Goal: Check status: Check status

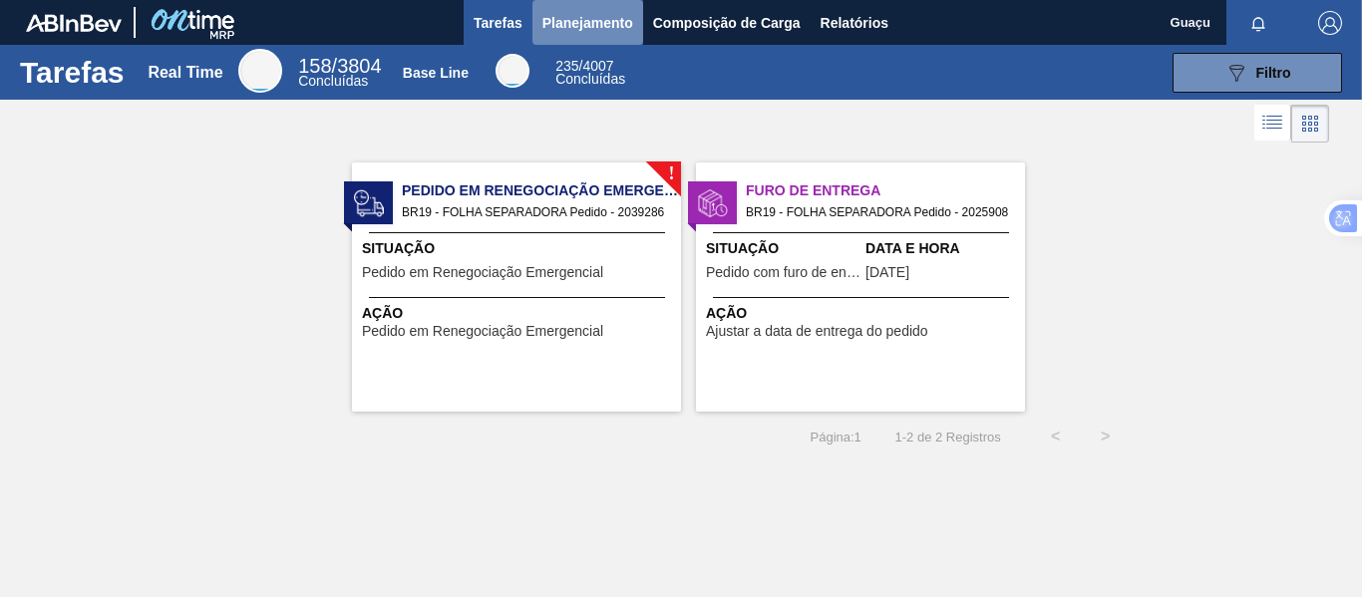
click at [583, 19] on span "Planejamento" at bounding box center [587, 23] width 91 height 24
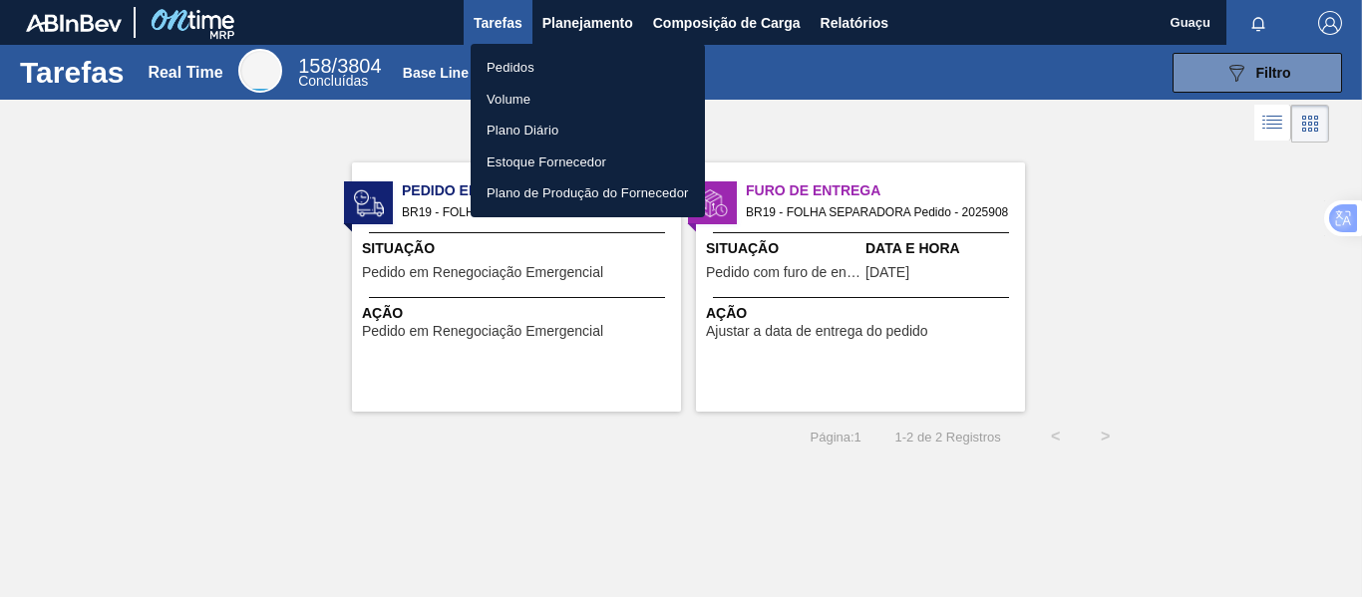
click at [519, 69] on li "Pedidos" at bounding box center [588, 68] width 234 height 32
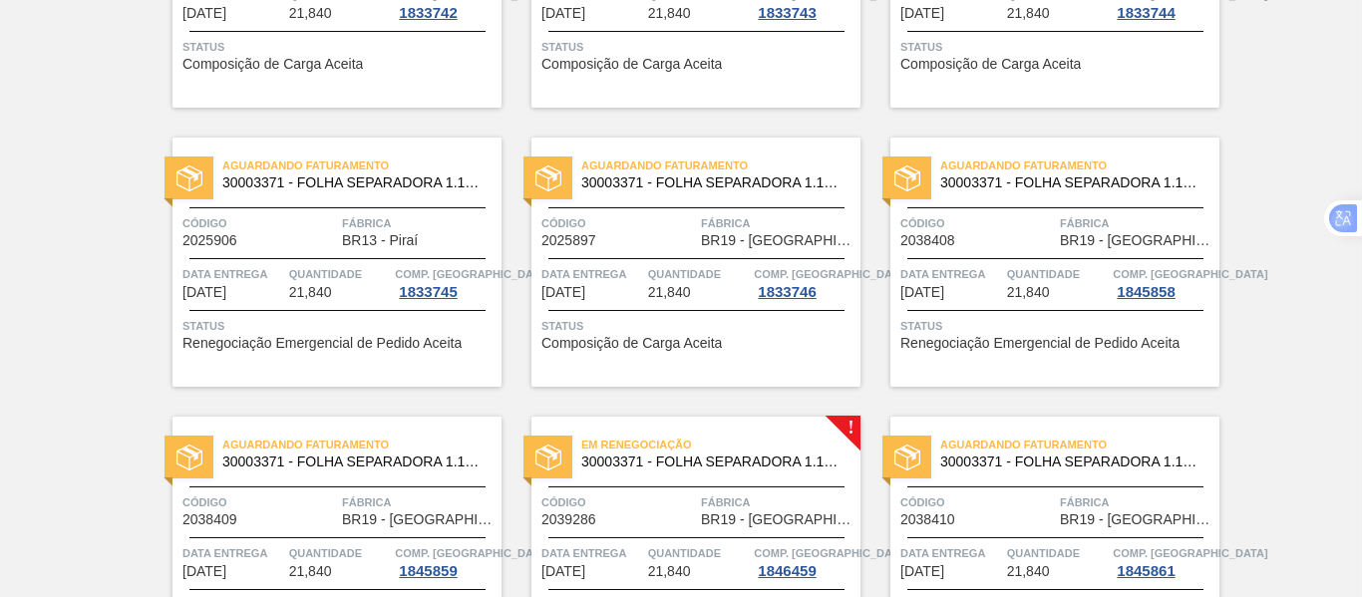
scroll to position [1020, 0]
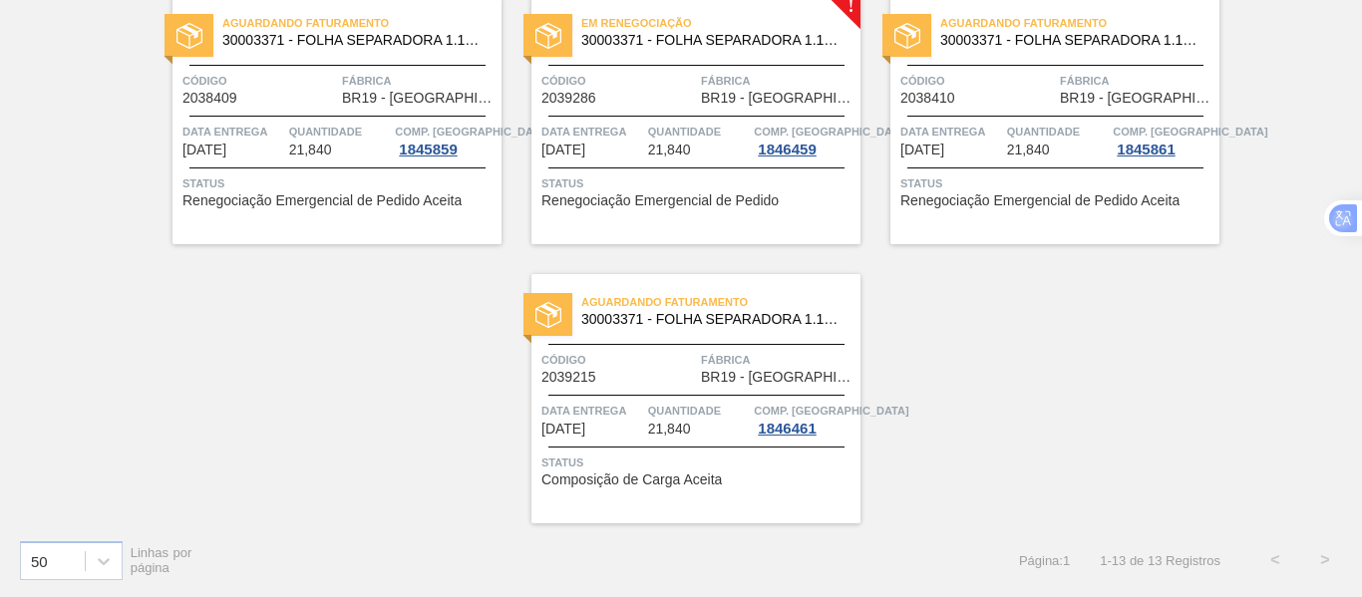
click at [707, 88] on span "Fábrica" at bounding box center [778, 81] width 155 height 20
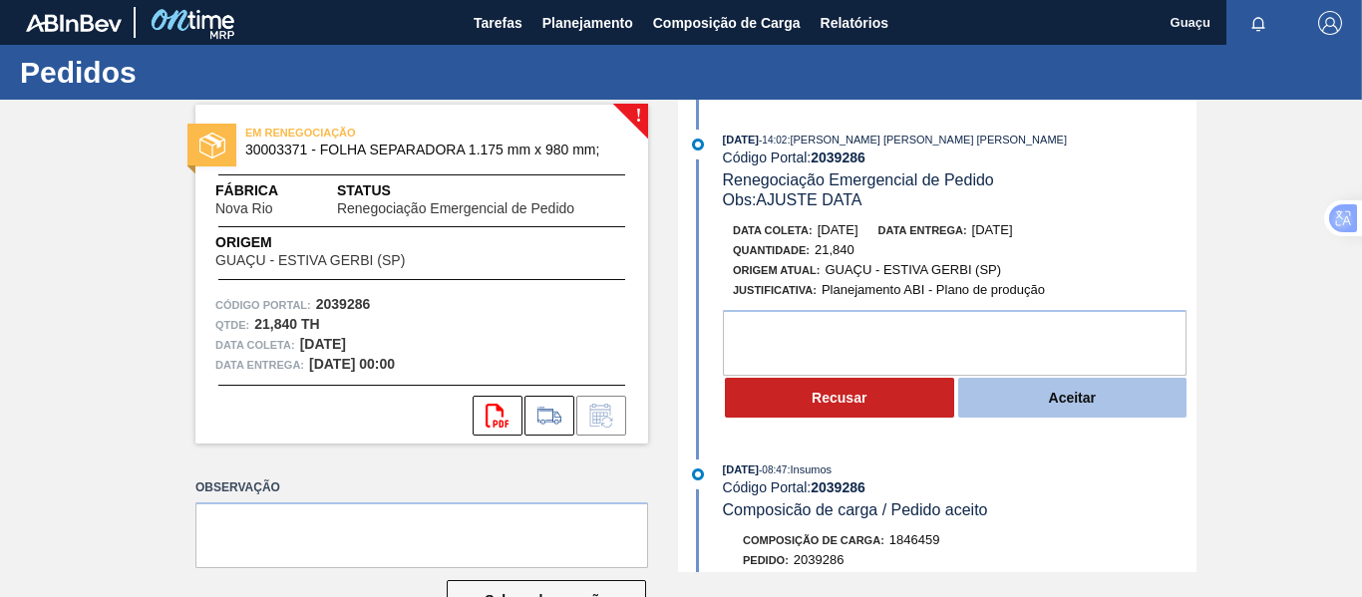
click at [1037, 400] on button "Aceitar" at bounding box center [1072, 398] width 229 height 40
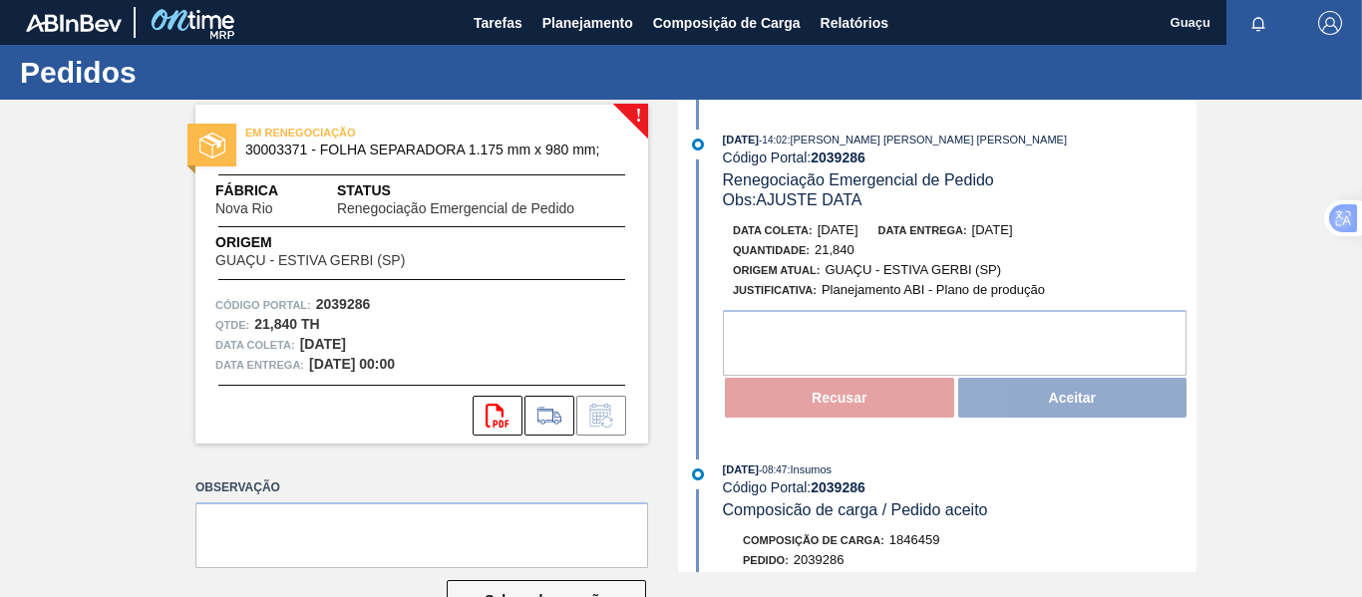
click at [1070, 400] on div "Recusar Aceitar" at bounding box center [960, 398] width 474 height 44
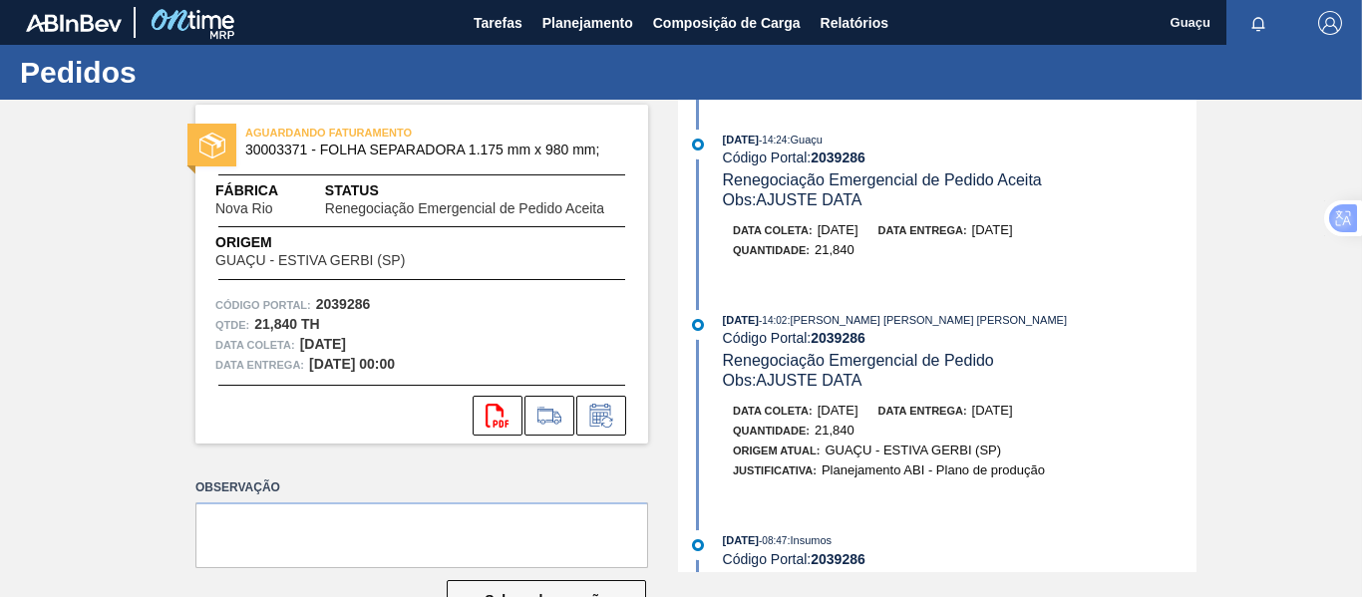
scroll to position [299, 0]
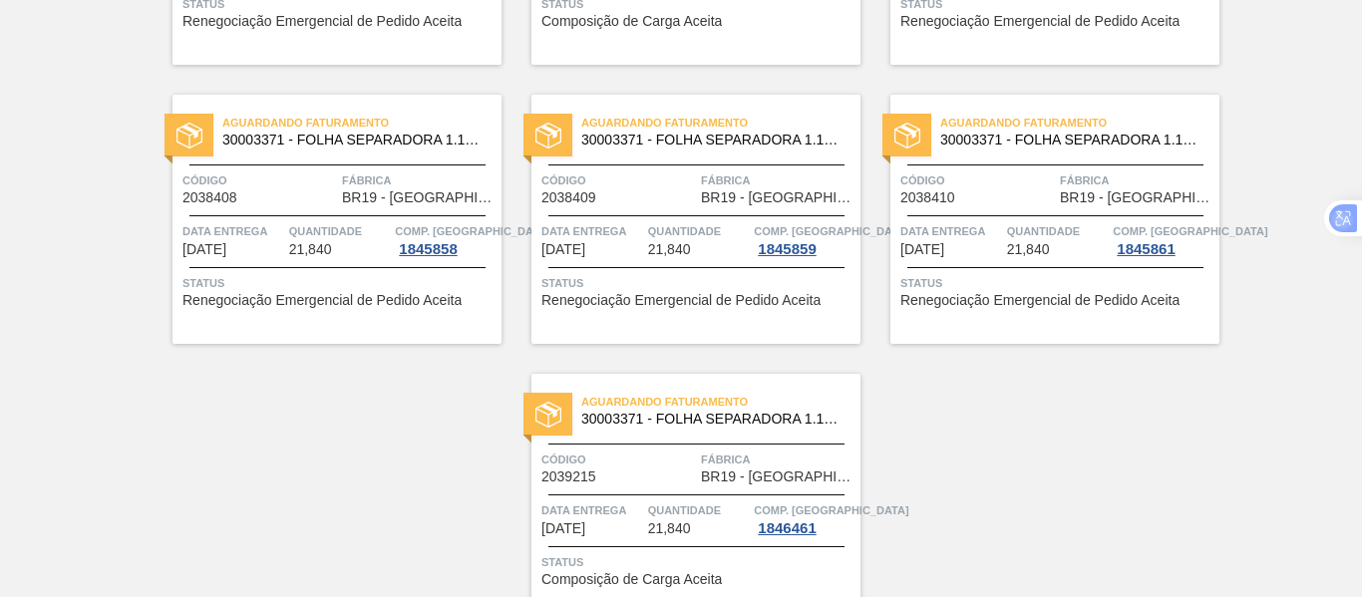
scroll to position [721, 0]
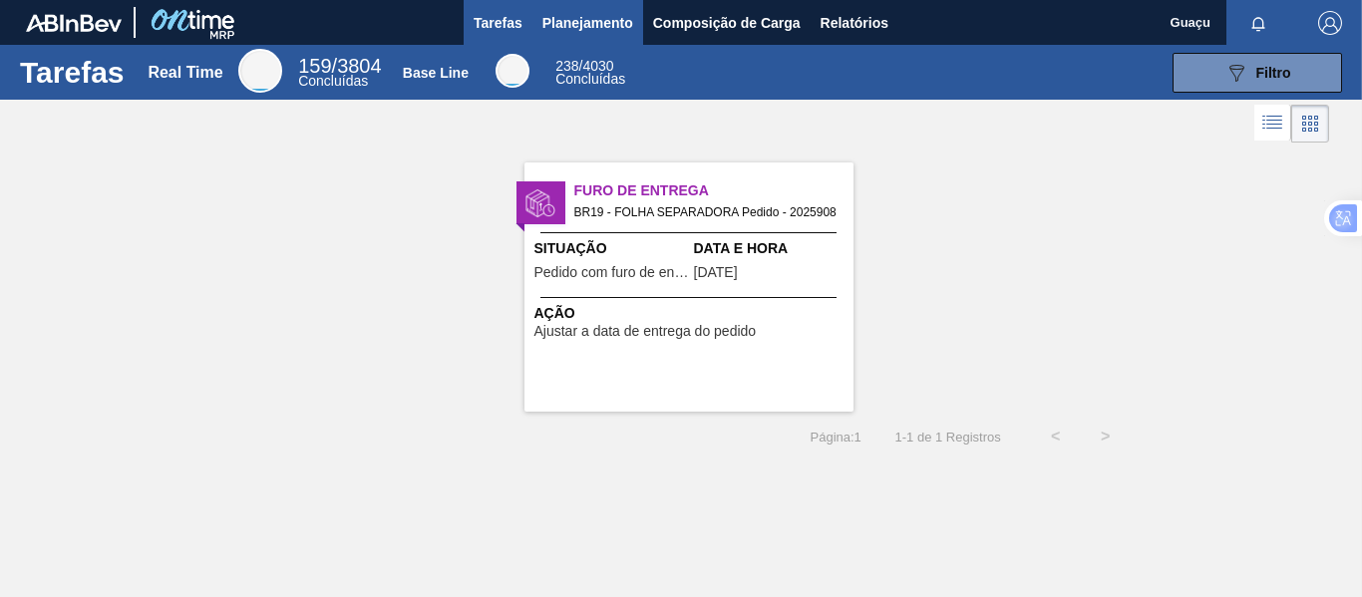
click at [605, 19] on span "Planejamento" at bounding box center [587, 23] width 91 height 24
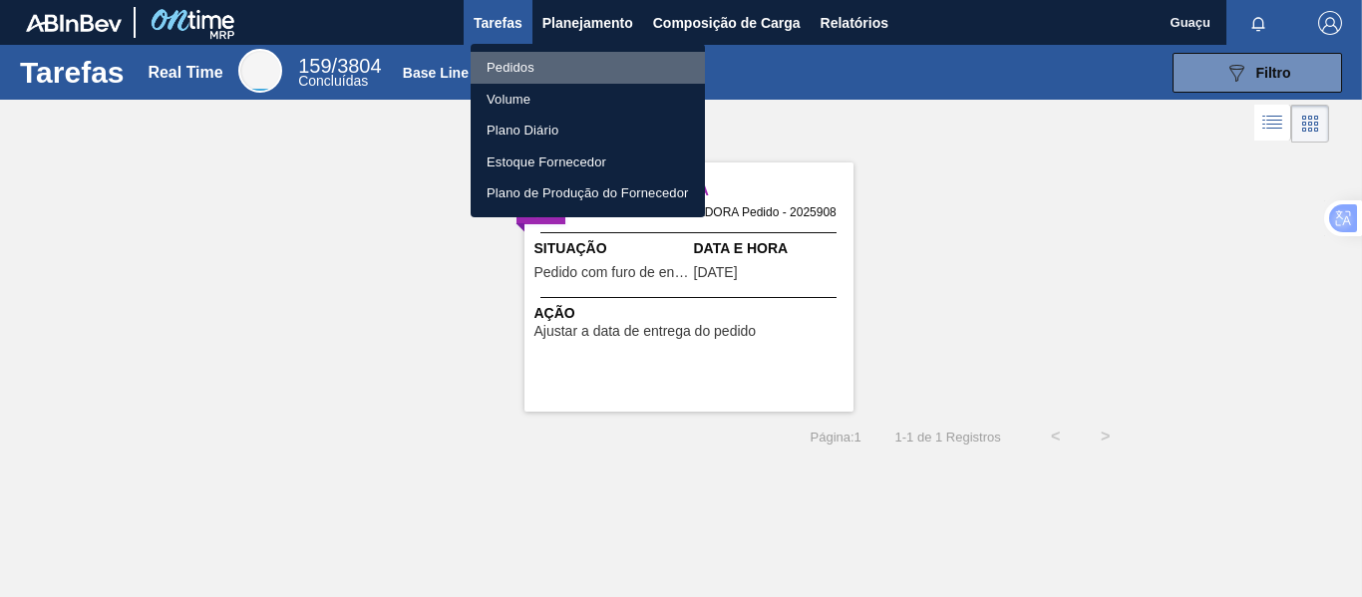
click at [543, 68] on li "Pedidos" at bounding box center [588, 68] width 234 height 32
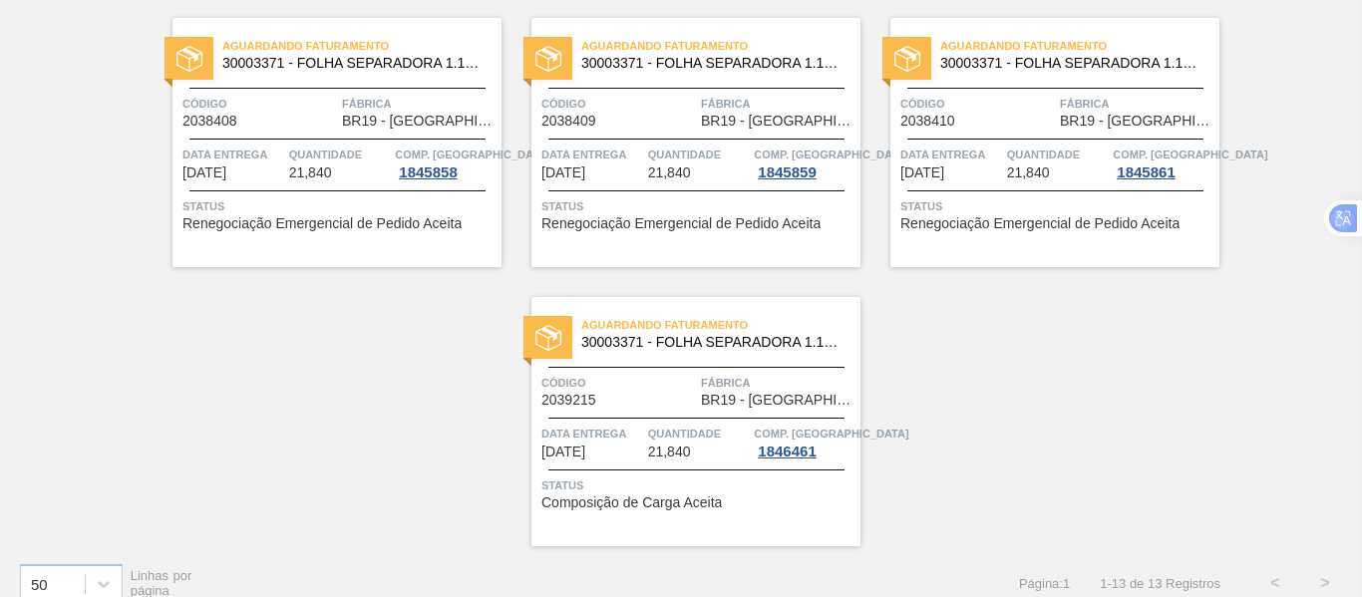
scroll to position [1020, 0]
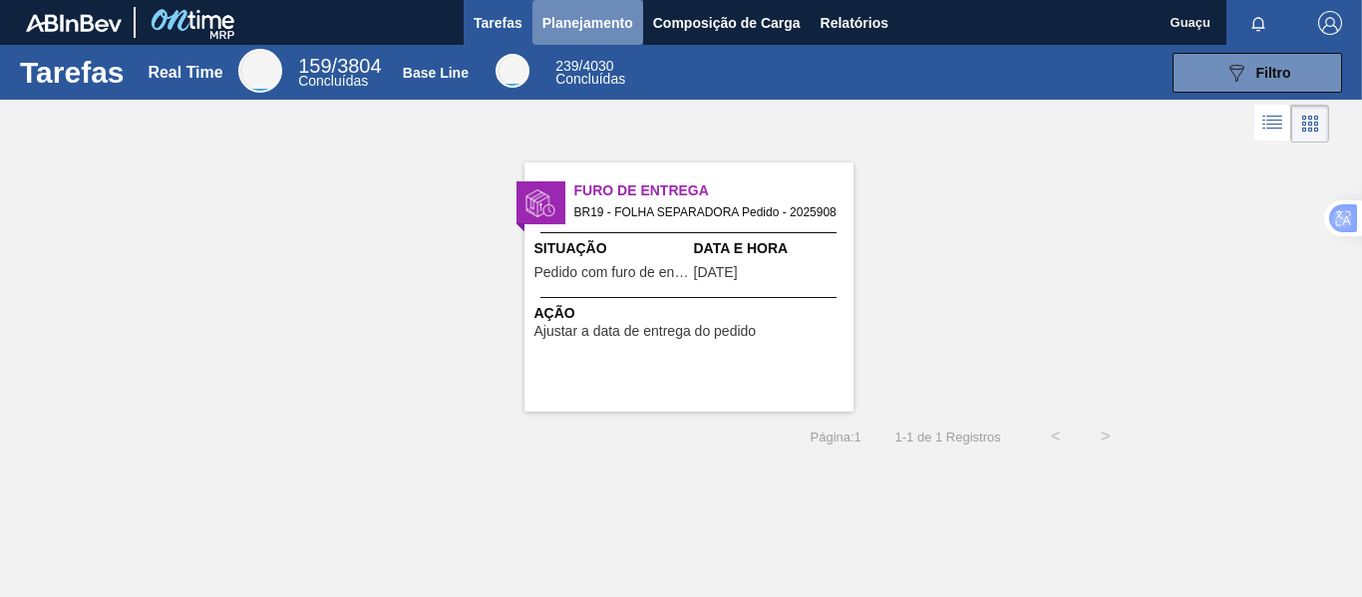
click at [601, 25] on span "Planejamento" at bounding box center [587, 23] width 91 height 24
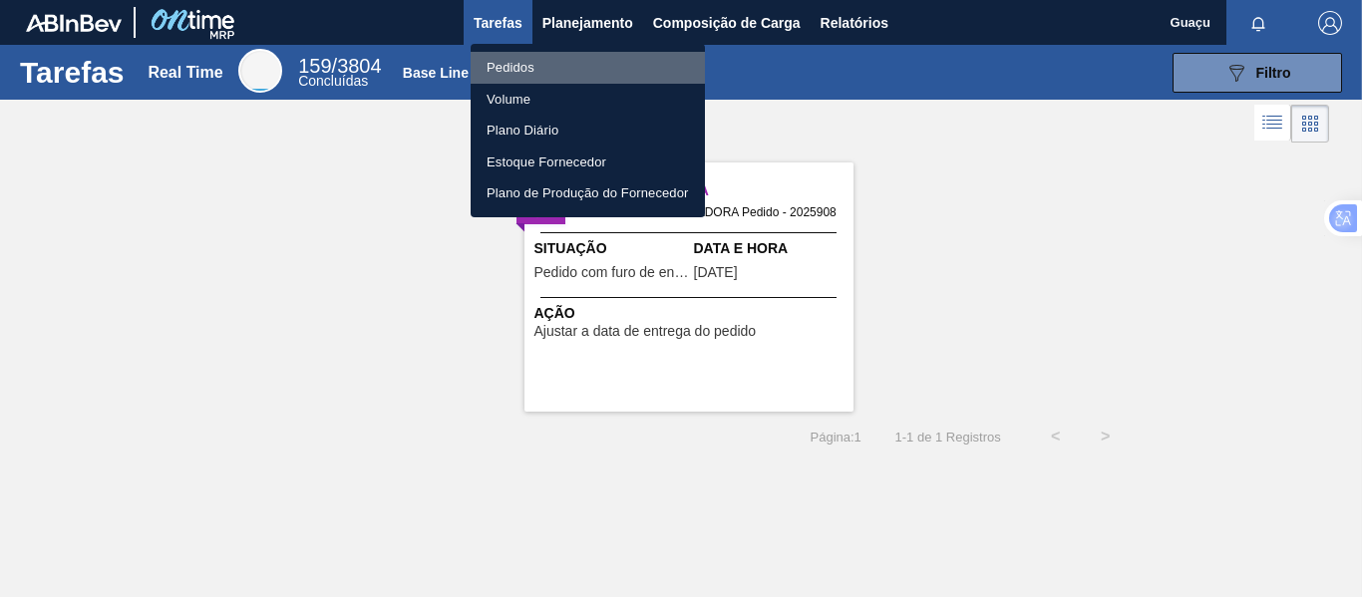
click at [530, 62] on li "Pedidos" at bounding box center [588, 68] width 234 height 32
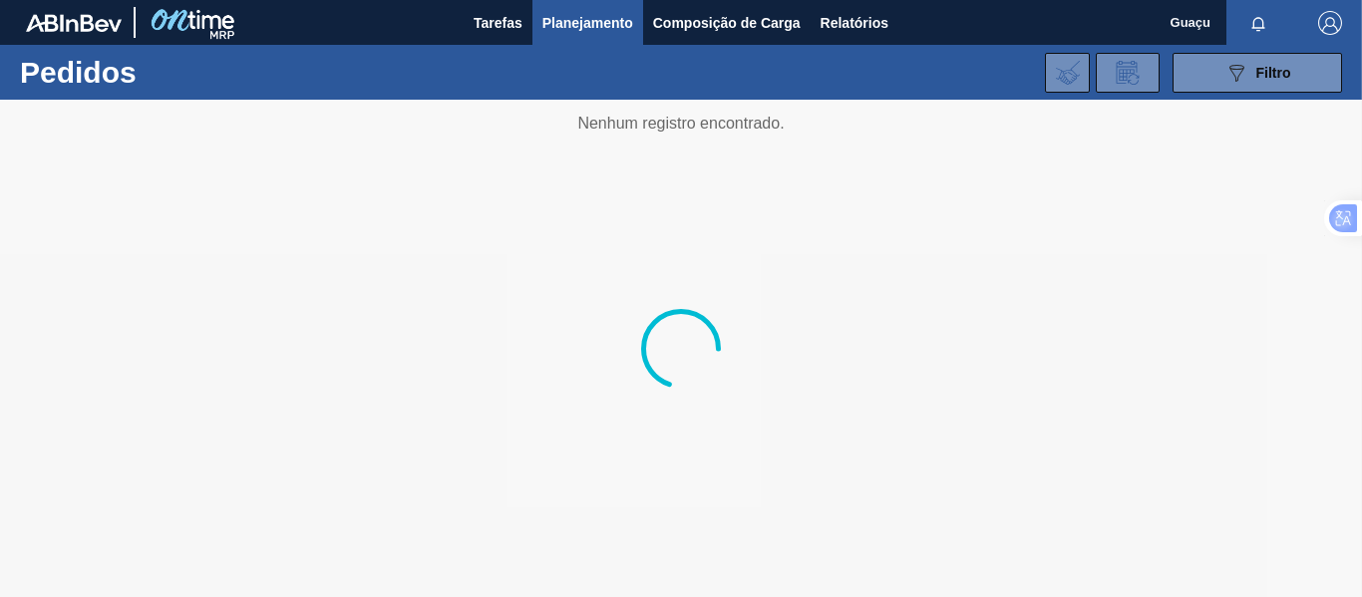
click at [626, 19] on span "Planejamento" at bounding box center [587, 23] width 91 height 24
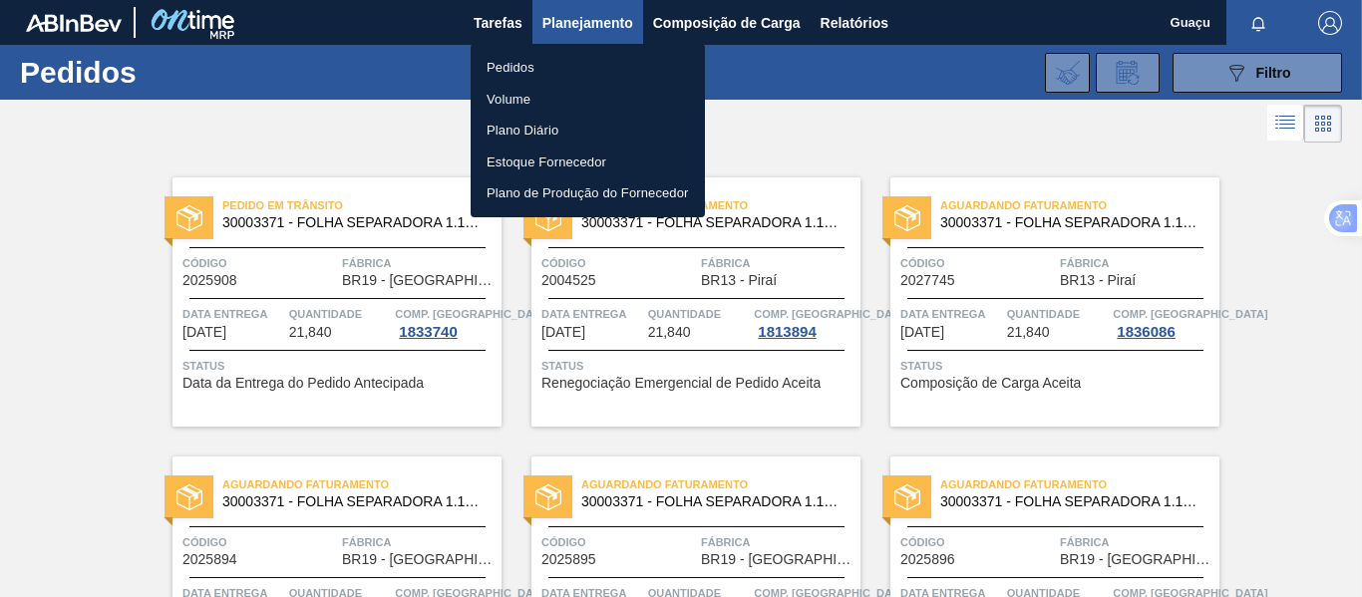
click at [756, 144] on div at bounding box center [681, 298] width 1362 height 597
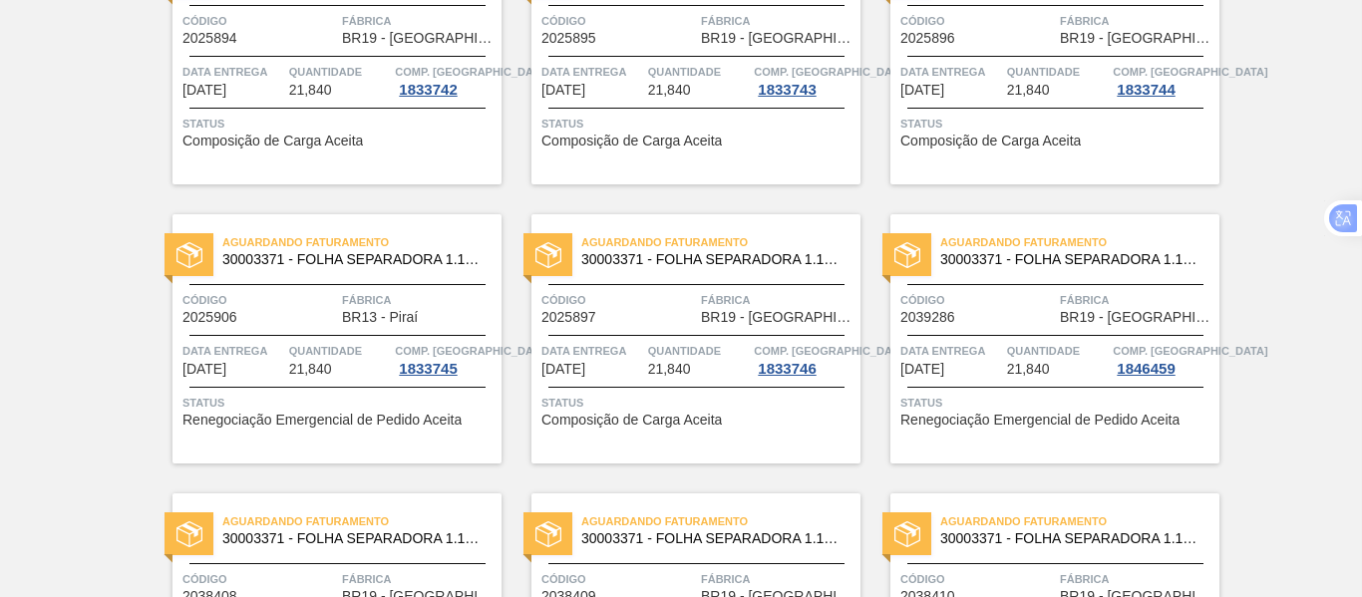
scroll to position [621, 0]
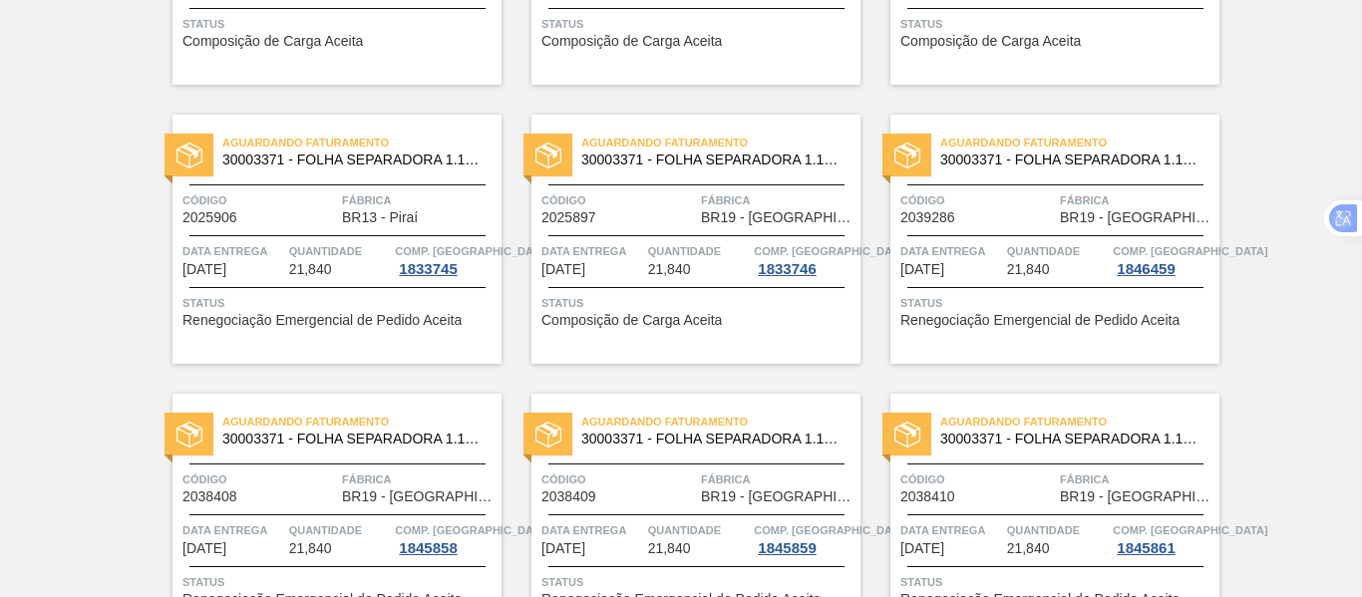
click at [1048, 238] on div "Aguardando Faturamento 30003371 - FOLHA SEPARADORA 1.175 mm x 980 mm; Código 20…" at bounding box center [1054, 239] width 329 height 249
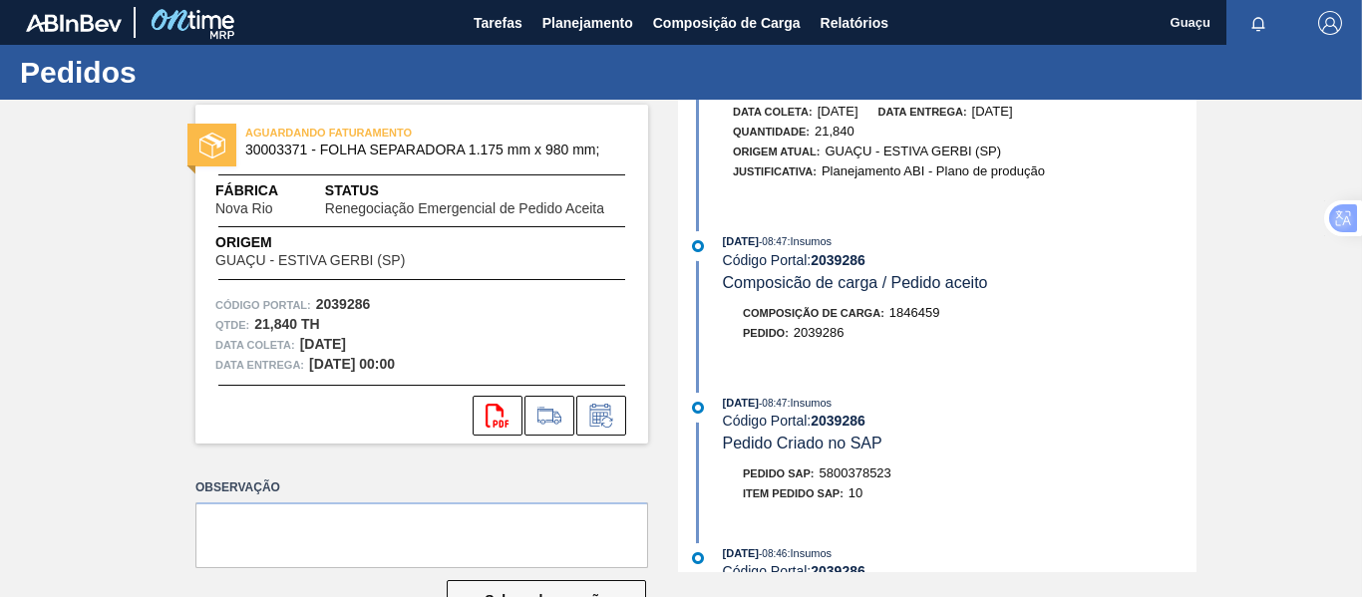
scroll to position [399, 0]
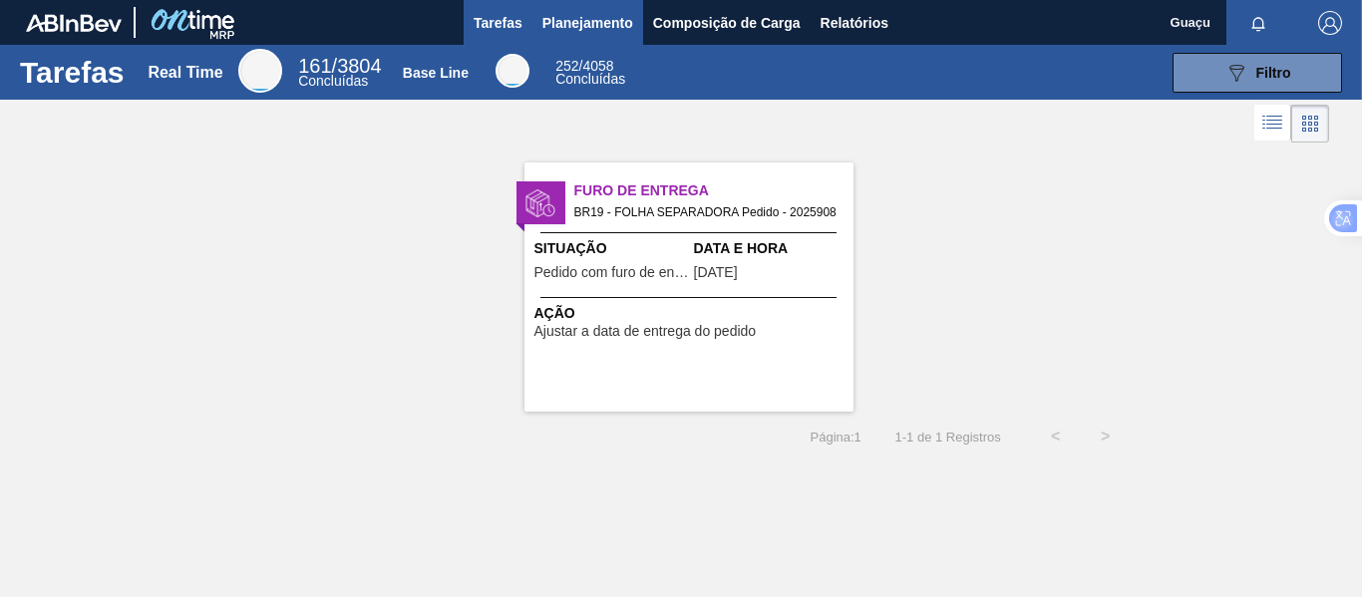
click at [578, 24] on span "Planejamento" at bounding box center [587, 23] width 91 height 24
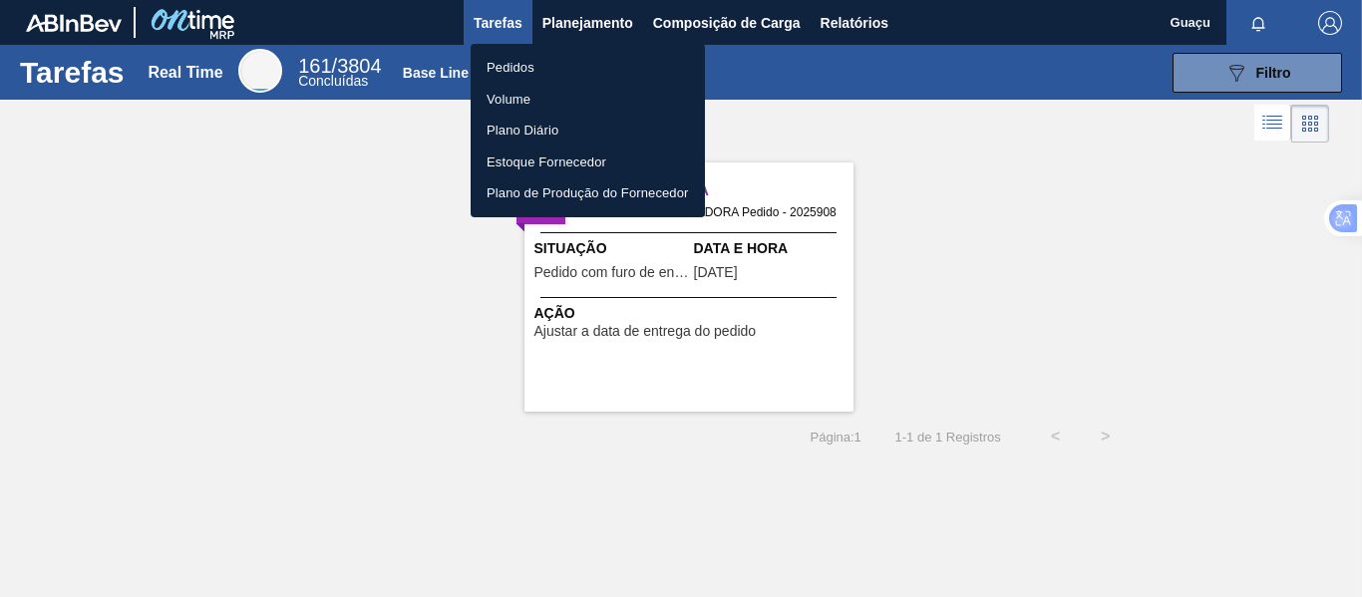
click at [546, 66] on li "Pedidos" at bounding box center [588, 68] width 234 height 32
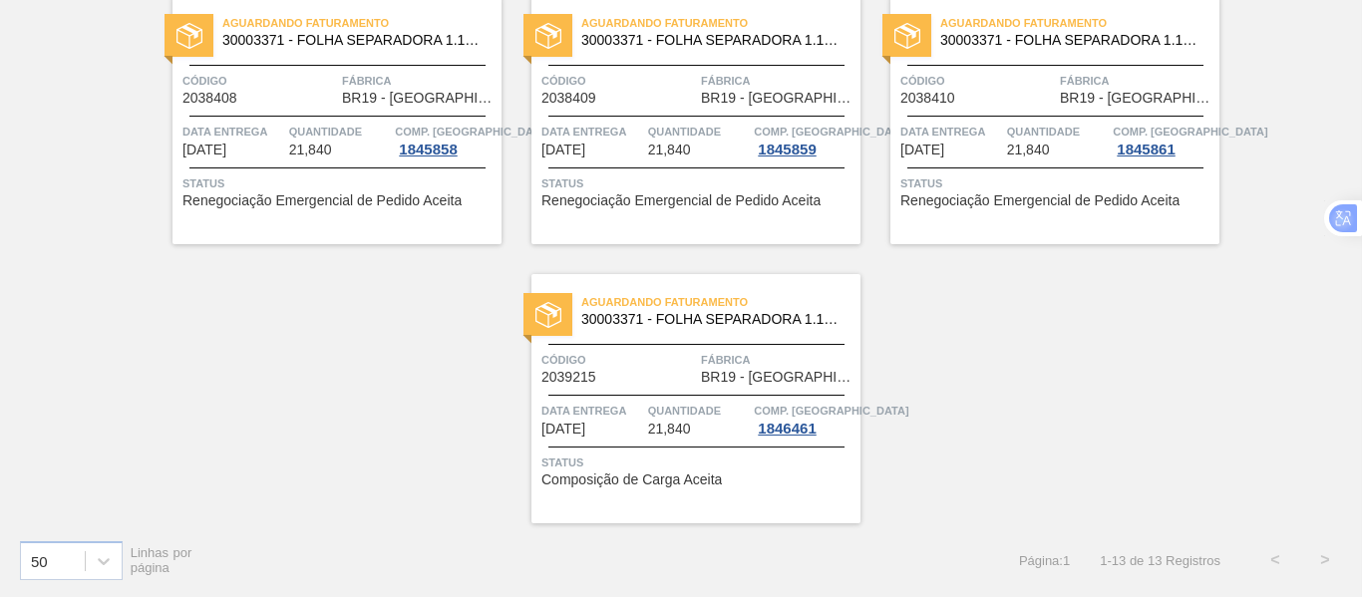
scroll to position [920, 0]
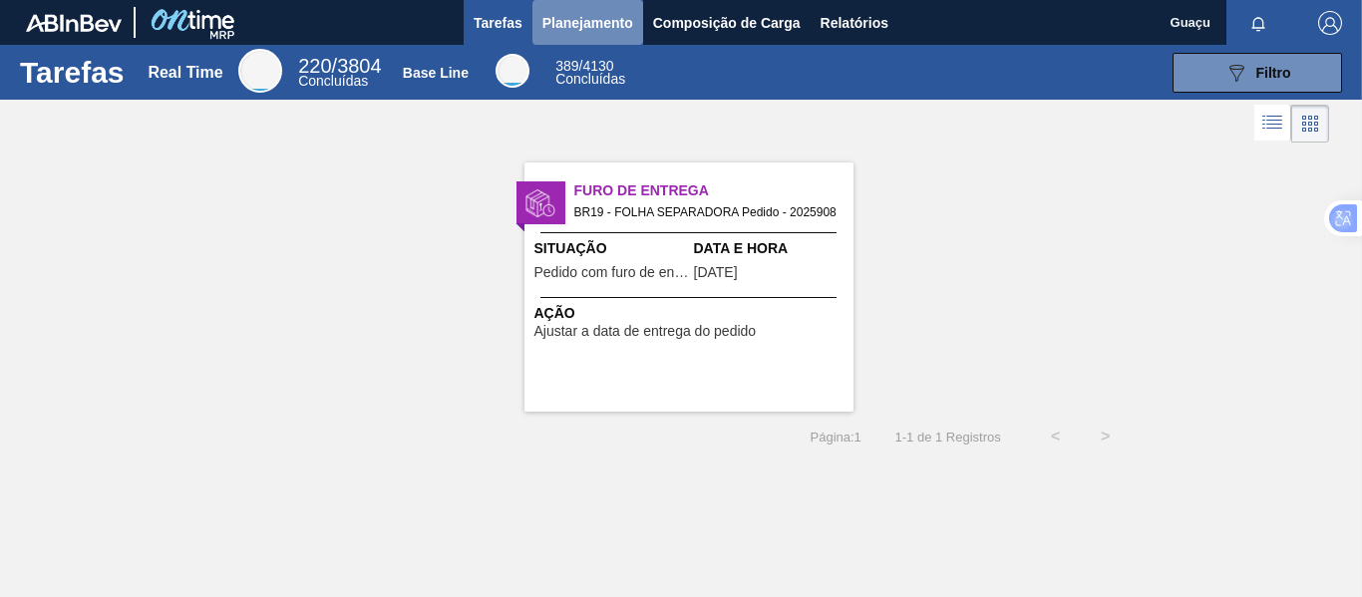
click at [592, 22] on span "Planejamento" at bounding box center [587, 23] width 91 height 24
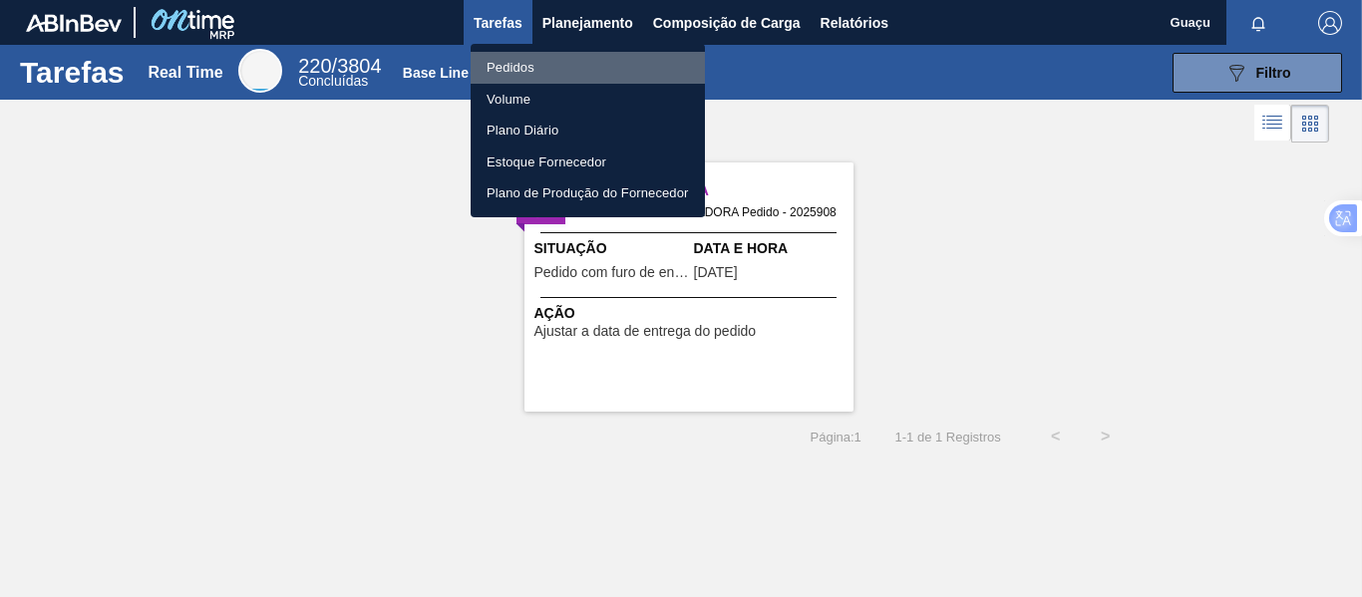
click at [522, 71] on li "Pedidos" at bounding box center [588, 68] width 234 height 32
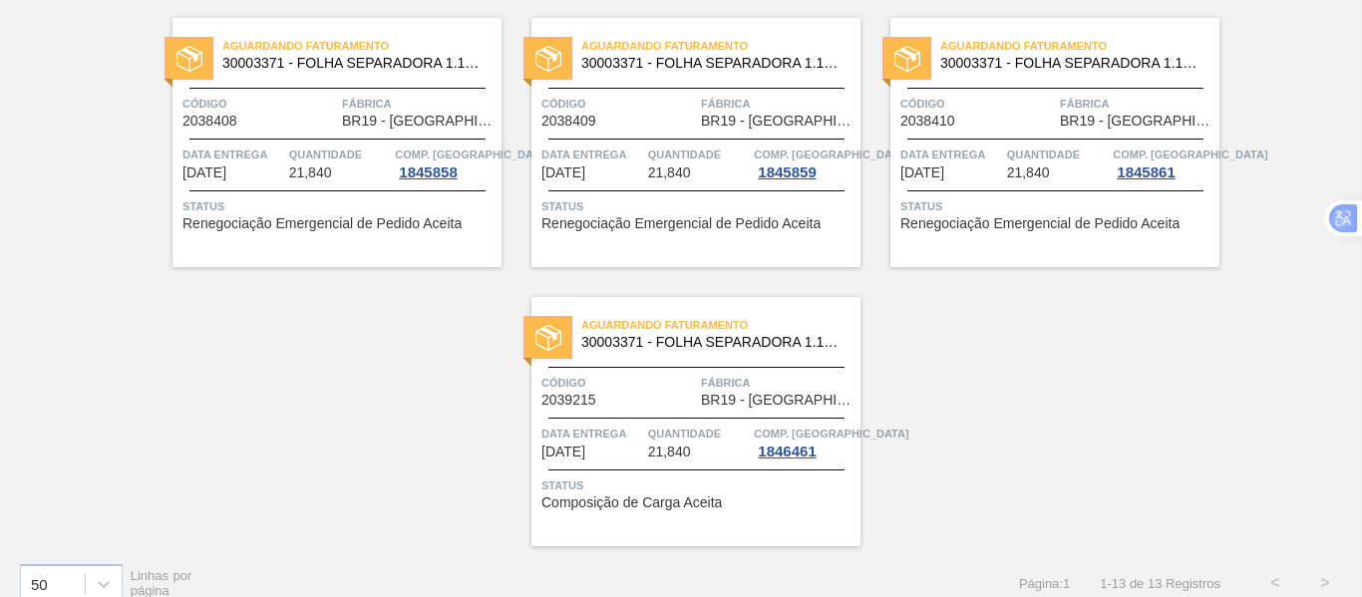
scroll to position [1020, 0]
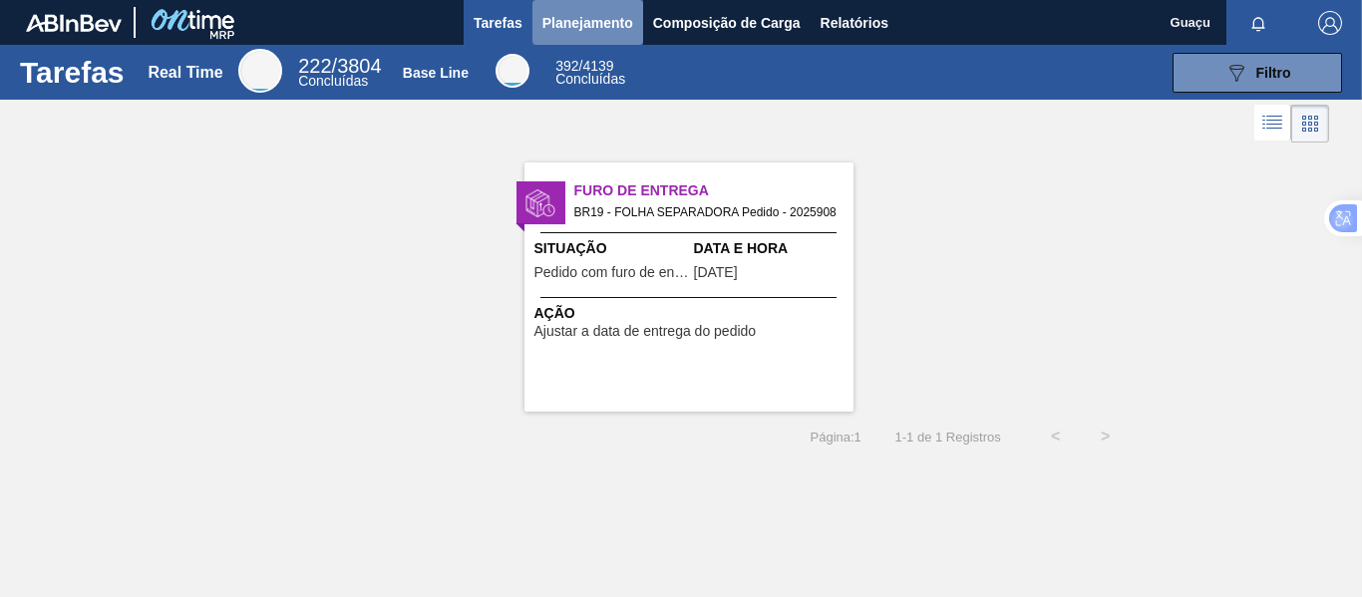
click at [600, 26] on span "Planejamento" at bounding box center [587, 23] width 91 height 24
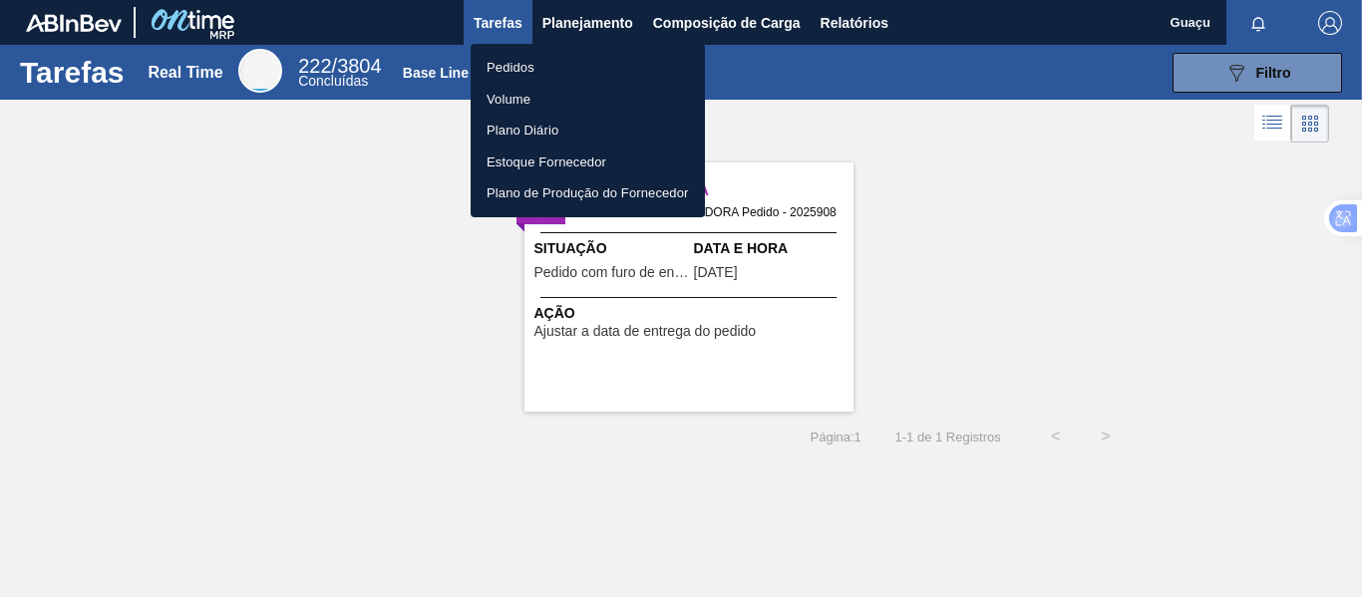
click at [552, 75] on li "Pedidos" at bounding box center [588, 68] width 234 height 32
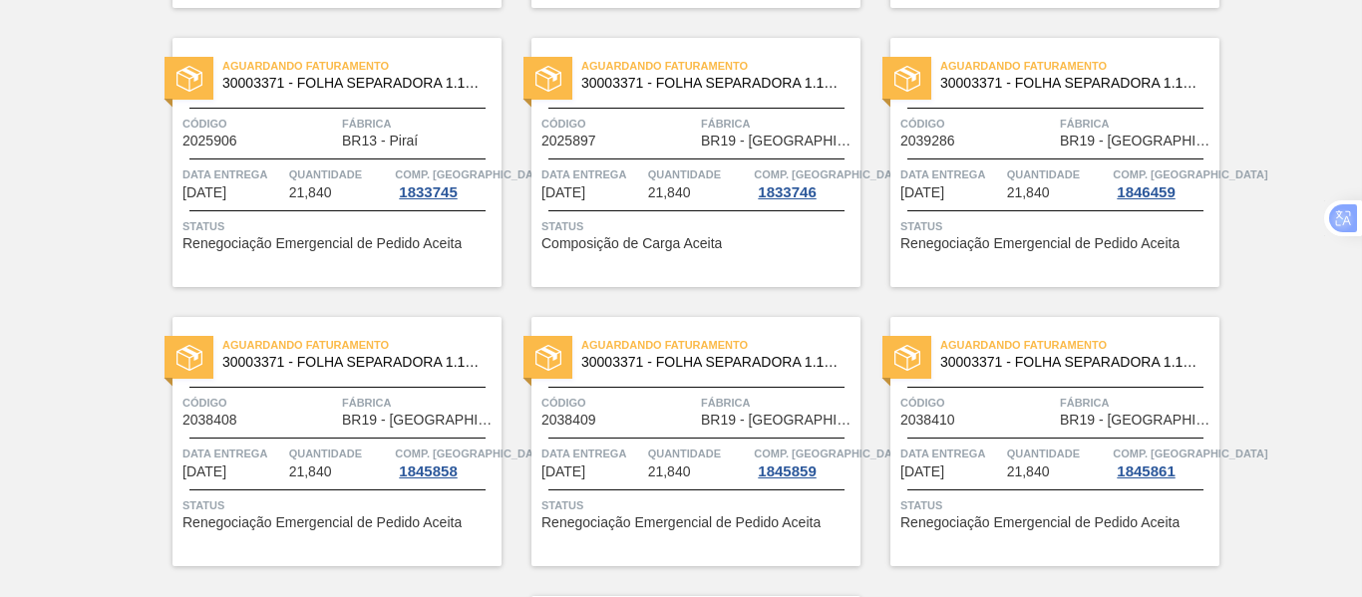
scroll to position [1020, 0]
